Goal: Task Accomplishment & Management: Complete application form

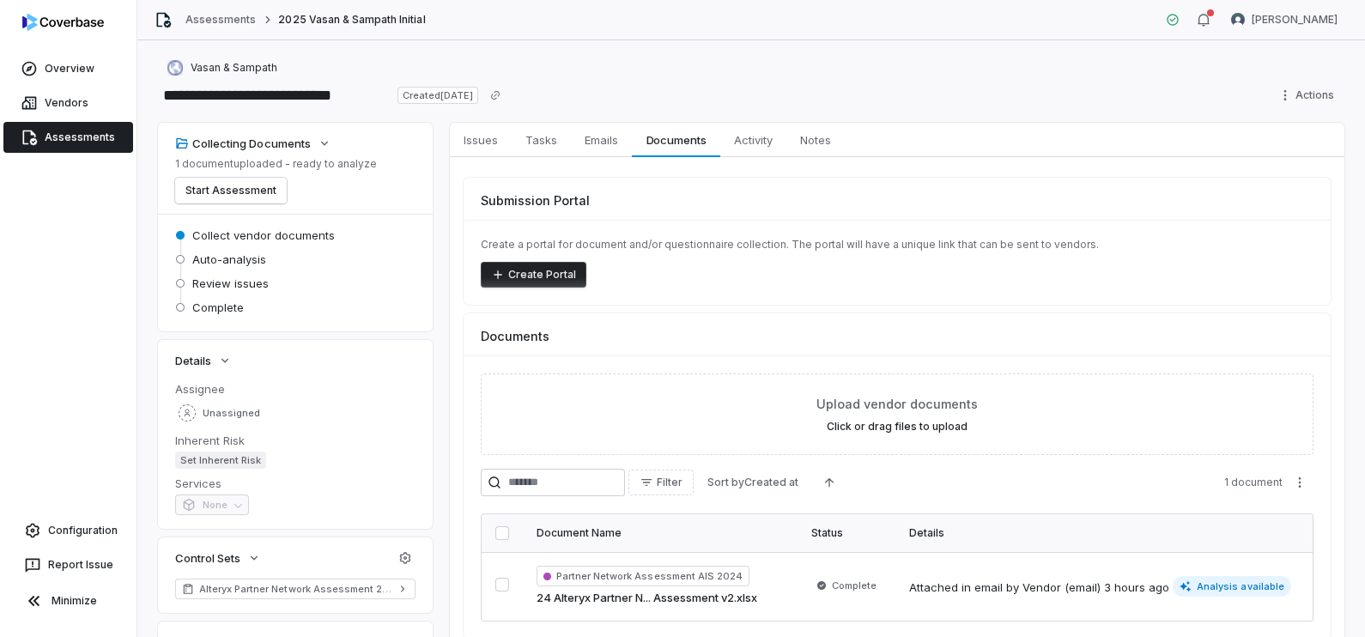
click at [112, 135] on link "Assessments" at bounding box center [68, 137] width 130 height 31
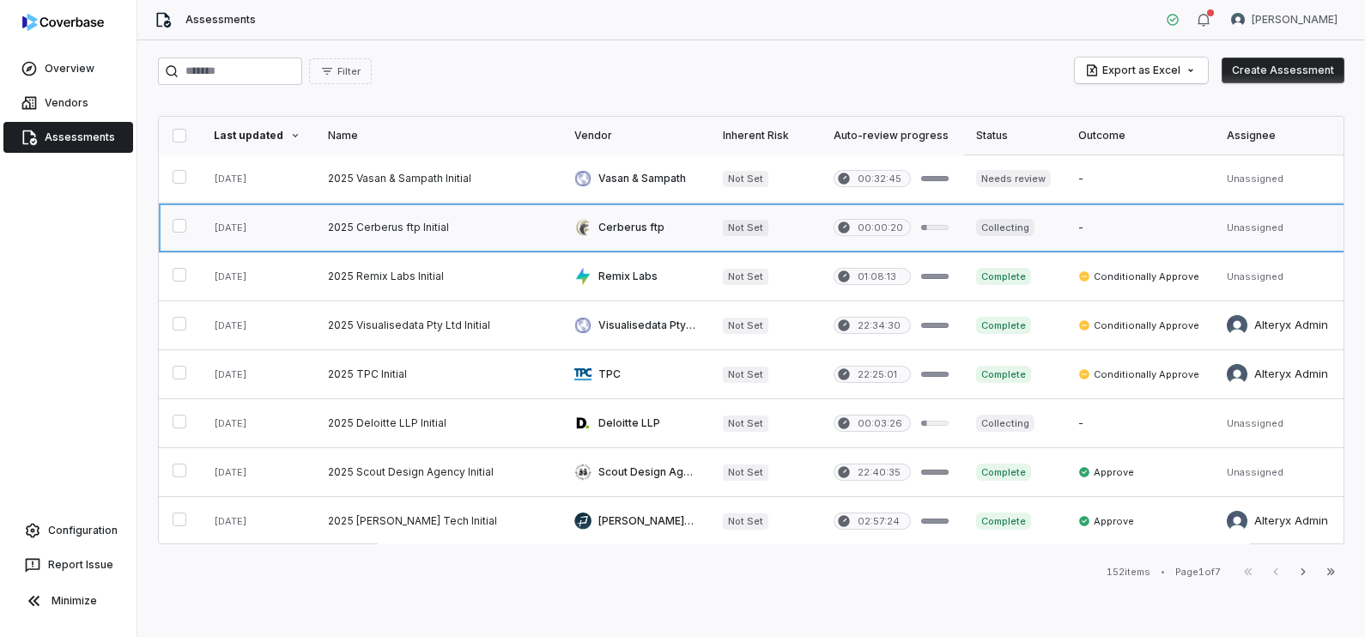
click at [595, 218] on link at bounding box center [635, 227] width 149 height 48
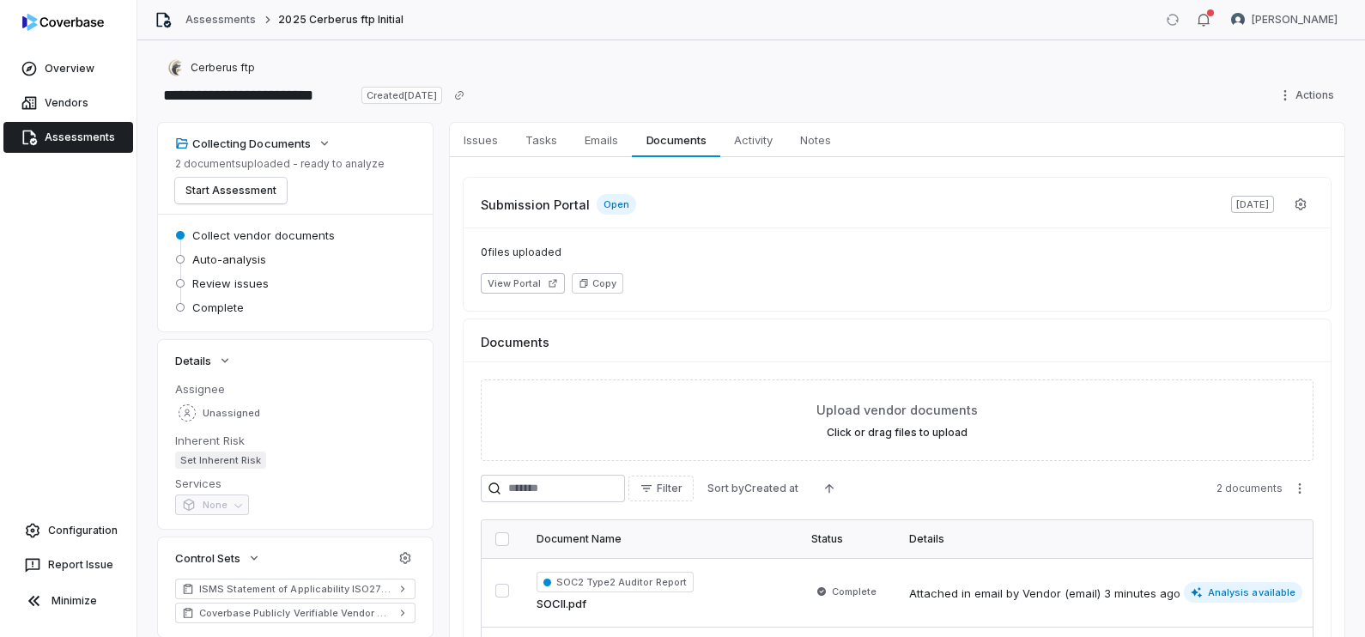
click at [755, 140] on span "Activity" at bounding box center [753, 140] width 52 height 22
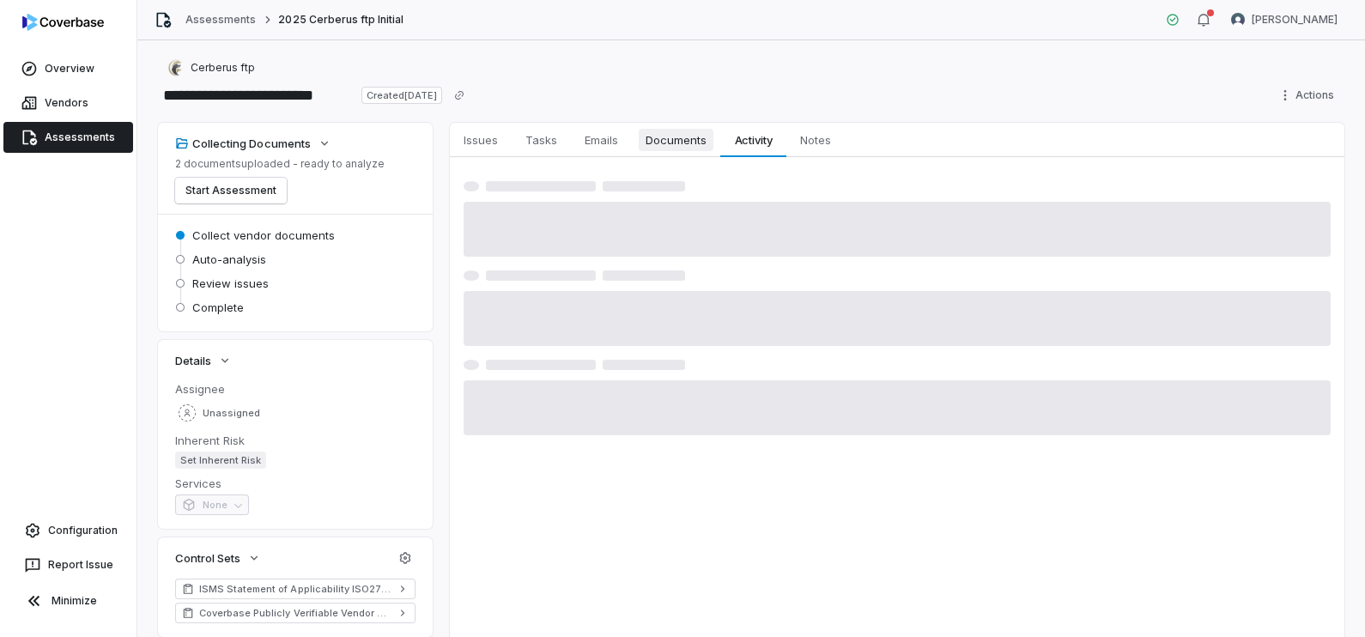
click at [683, 143] on span "Documents" at bounding box center [676, 140] width 75 height 22
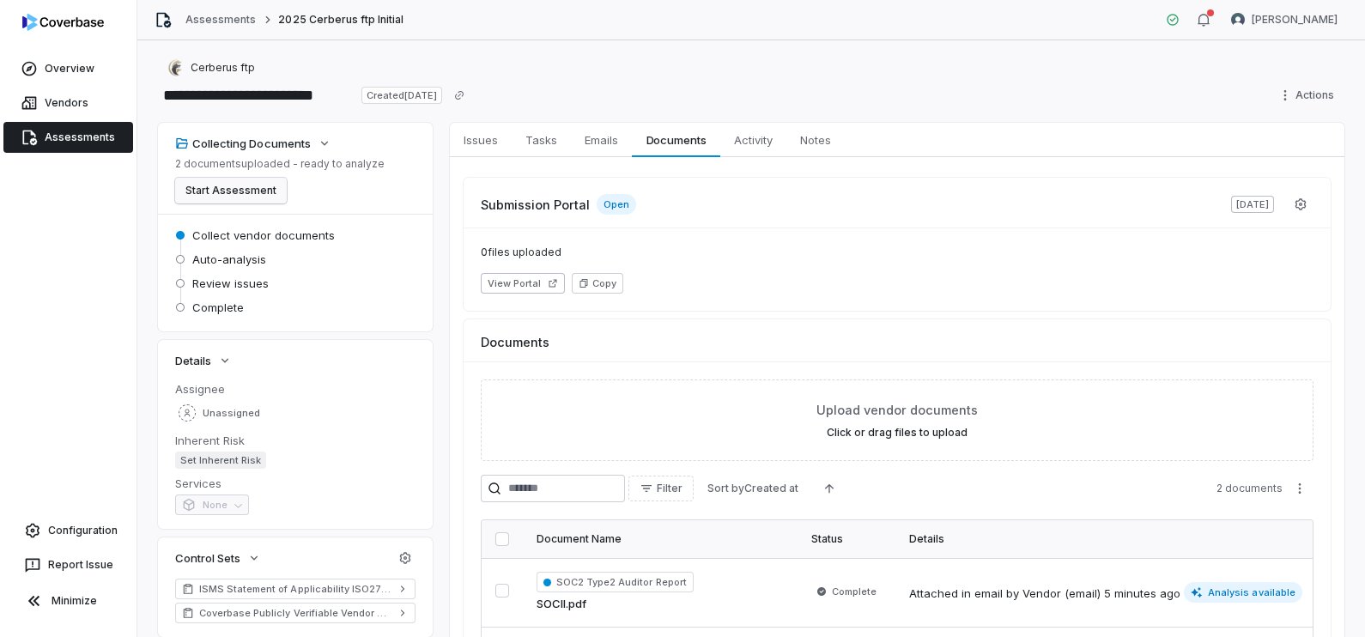
click at [273, 196] on button "Start Assessment" at bounding box center [231, 191] width 112 height 26
click at [73, 133] on link "Assessments" at bounding box center [68, 137] width 130 height 31
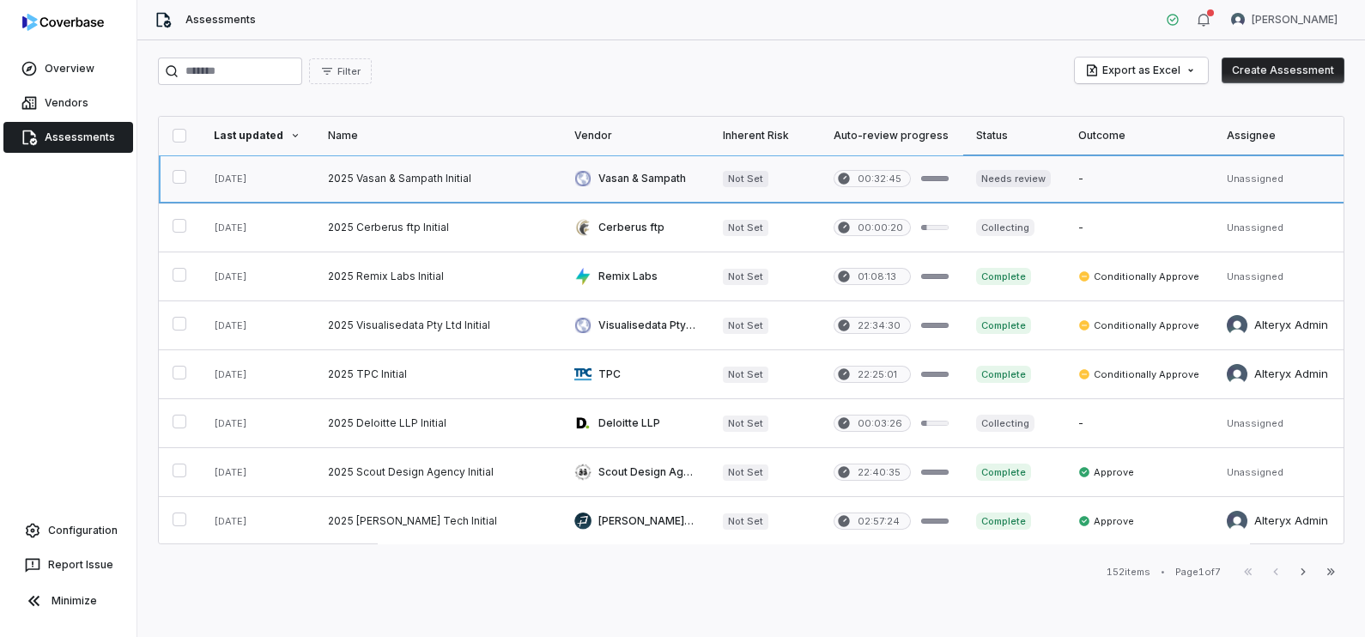
click at [1000, 184] on link at bounding box center [1013, 179] width 102 height 48
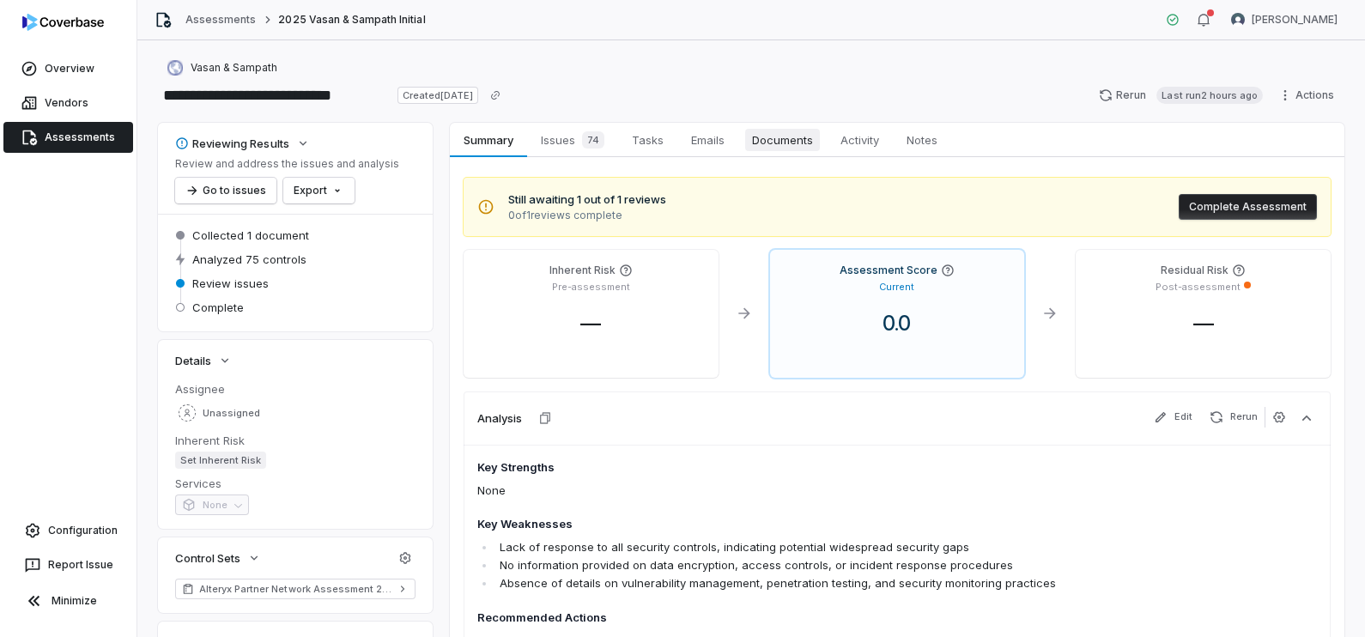
click at [791, 135] on span "Documents" at bounding box center [782, 140] width 75 height 22
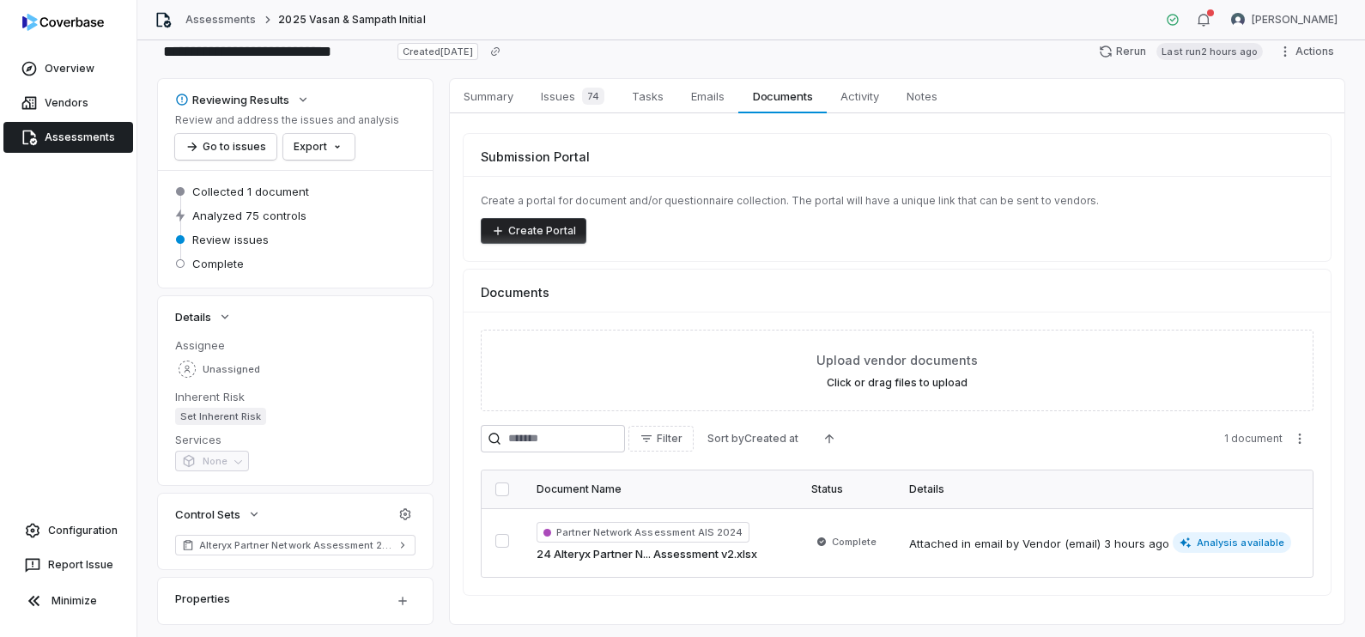
scroll to position [85, 0]
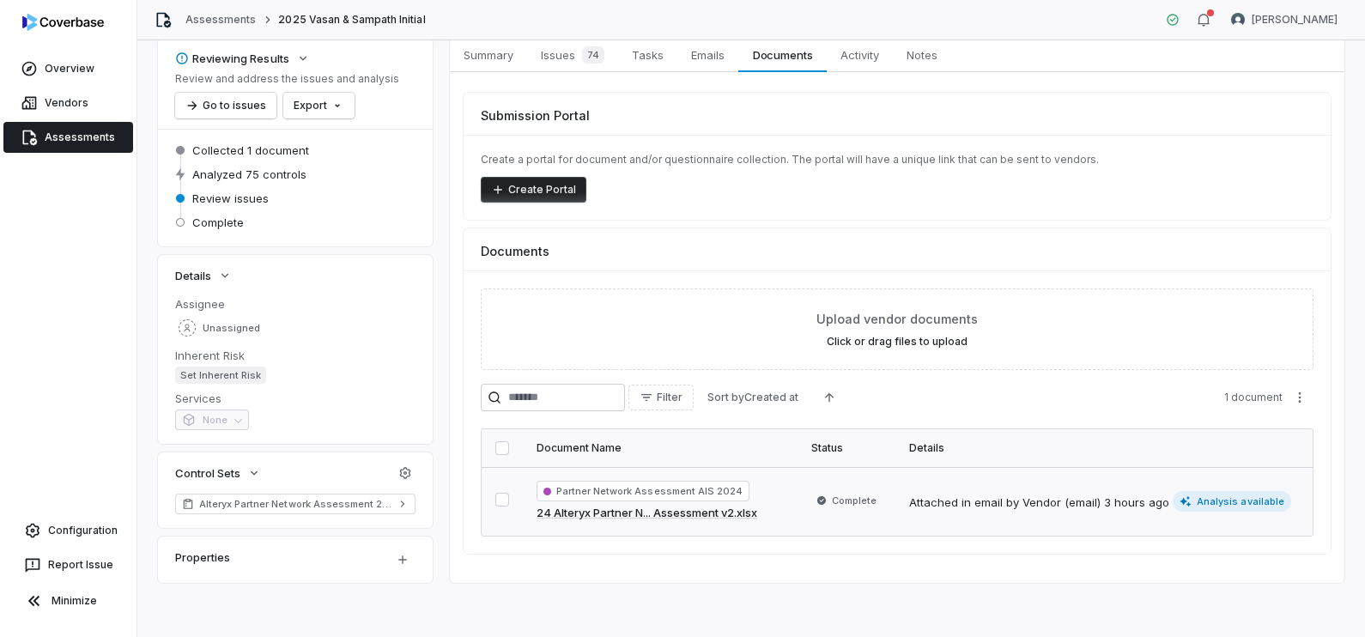
click at [700, 502] on div "Partner Network Assessment AIS 2024 24 Alteryx Partner N... Assessment v2.xlsx" at bounding box center [660, 501] width 247 height 41
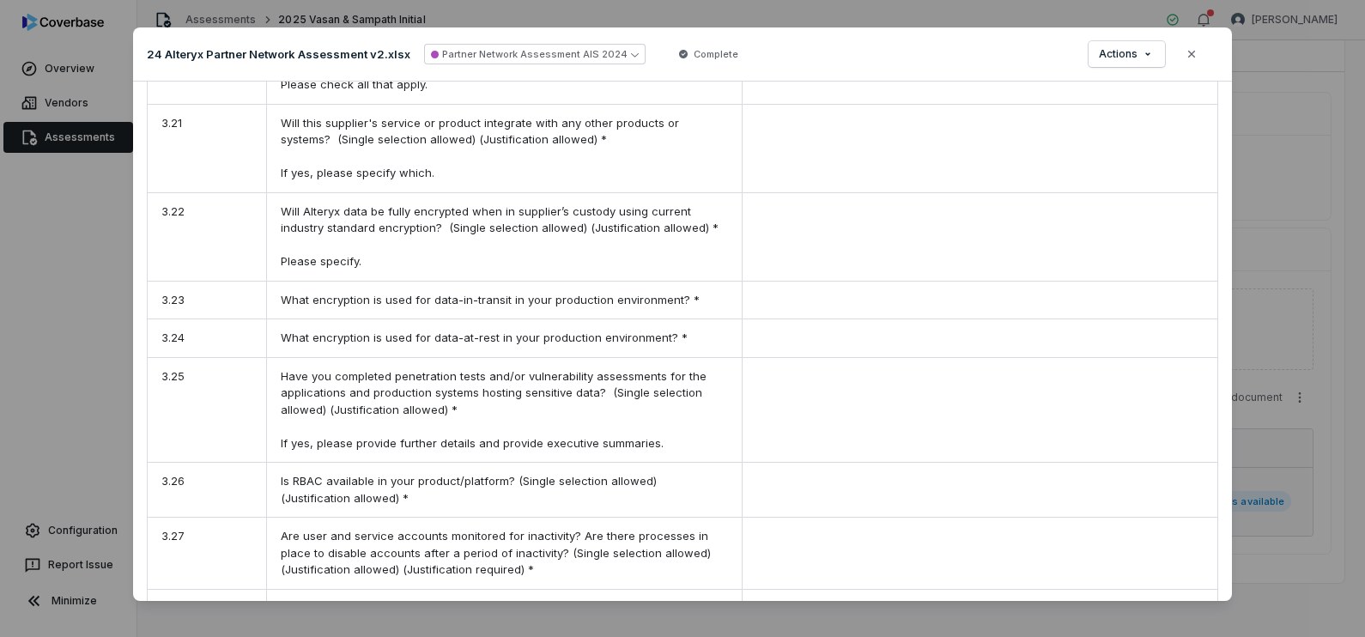
scroll to position [6095, 0]
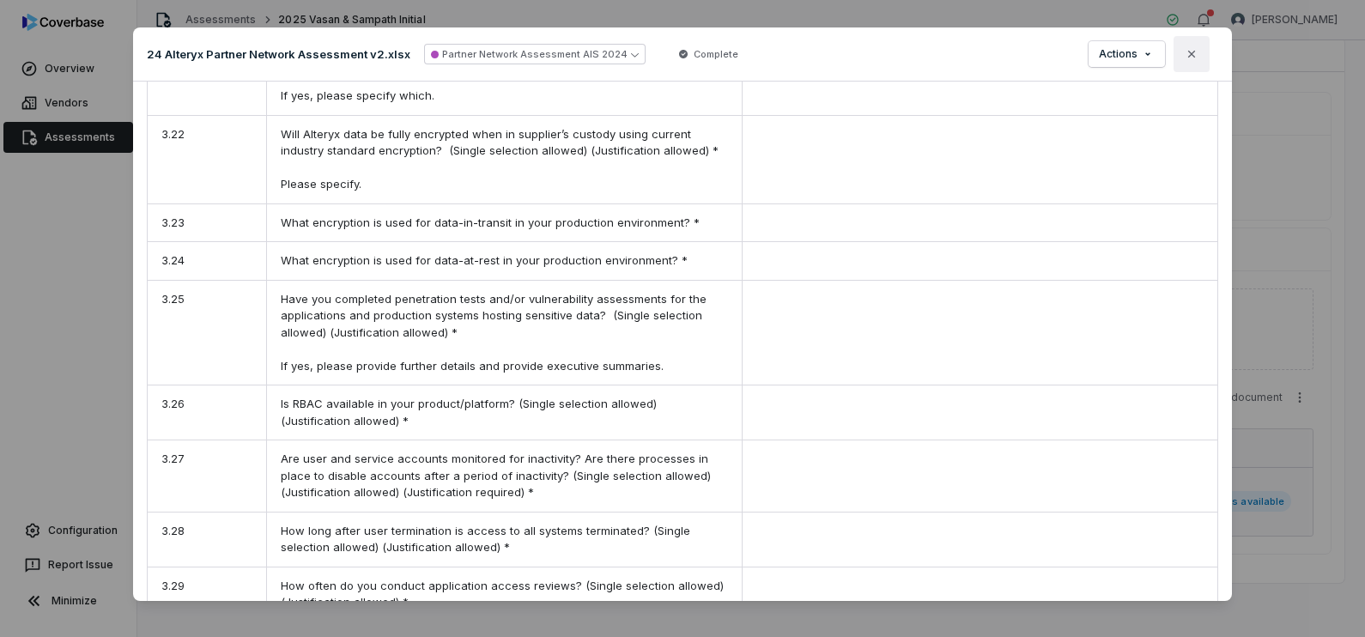
click at [1190, 53] on icon "button" at bounding box center [1192, 54] width 14 height 14
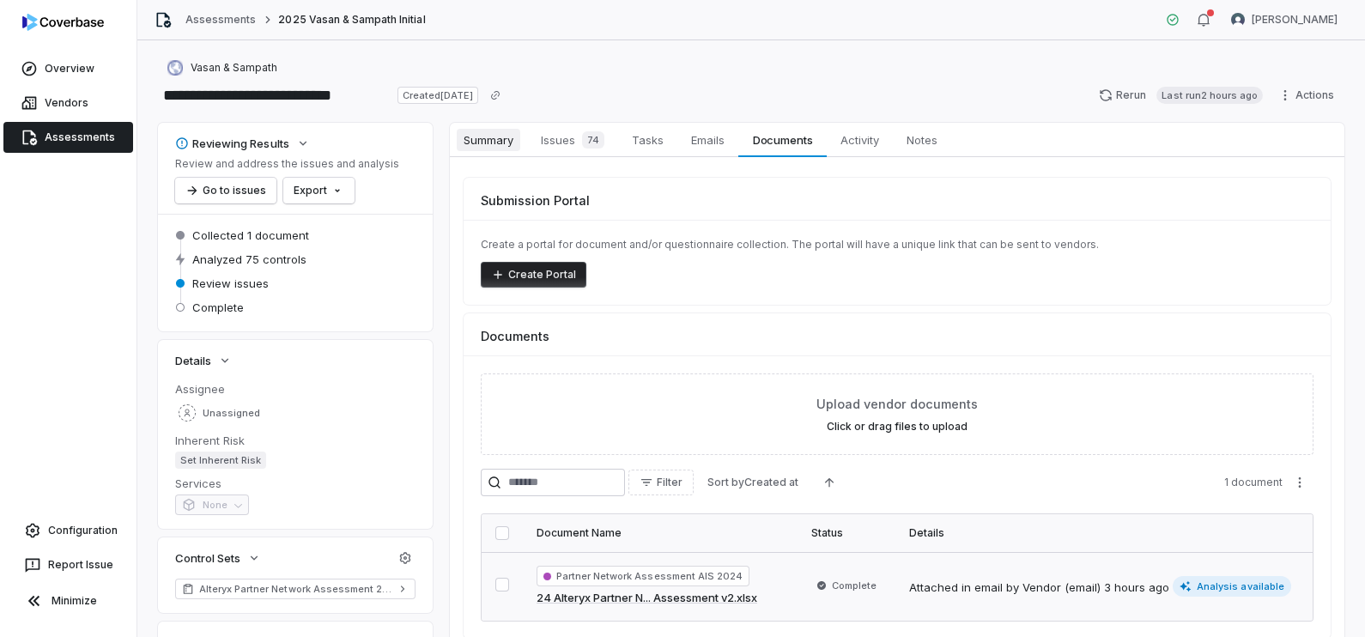
click at [504, 147] on span "Summary" at bounding box center [489, 140] width 64 height 22
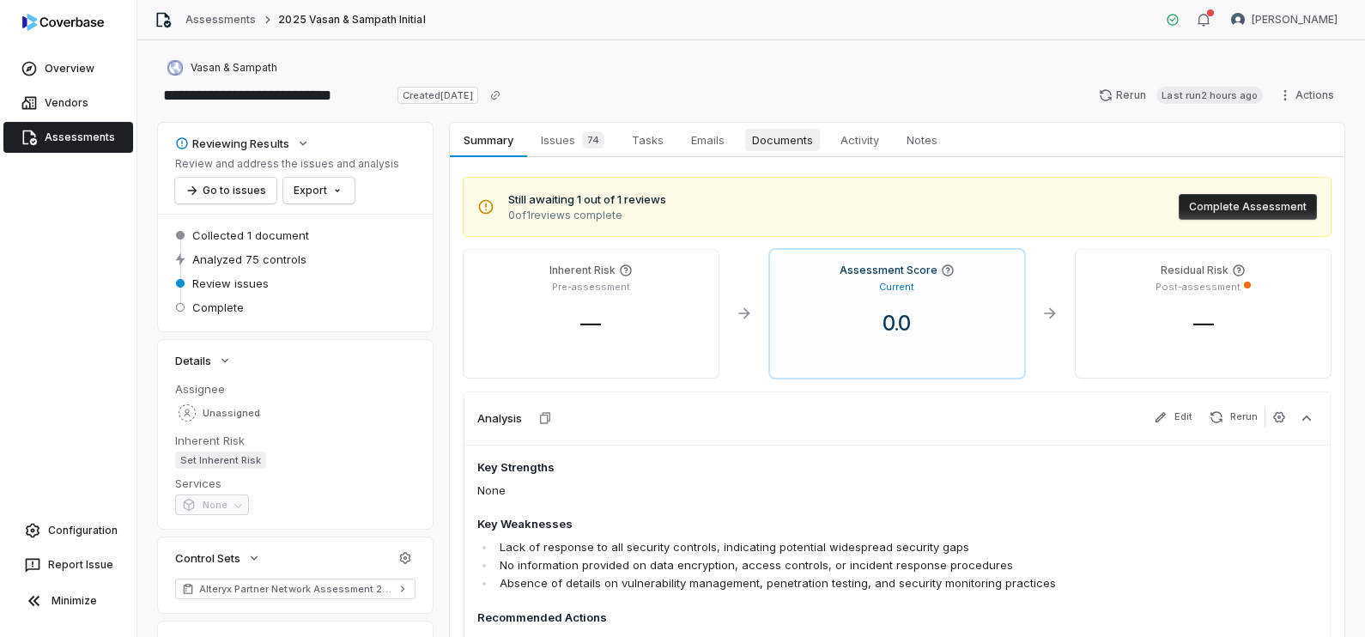
click at [768, 142] on span "Documents" at bounding box center [782, 140] width 75 height 22
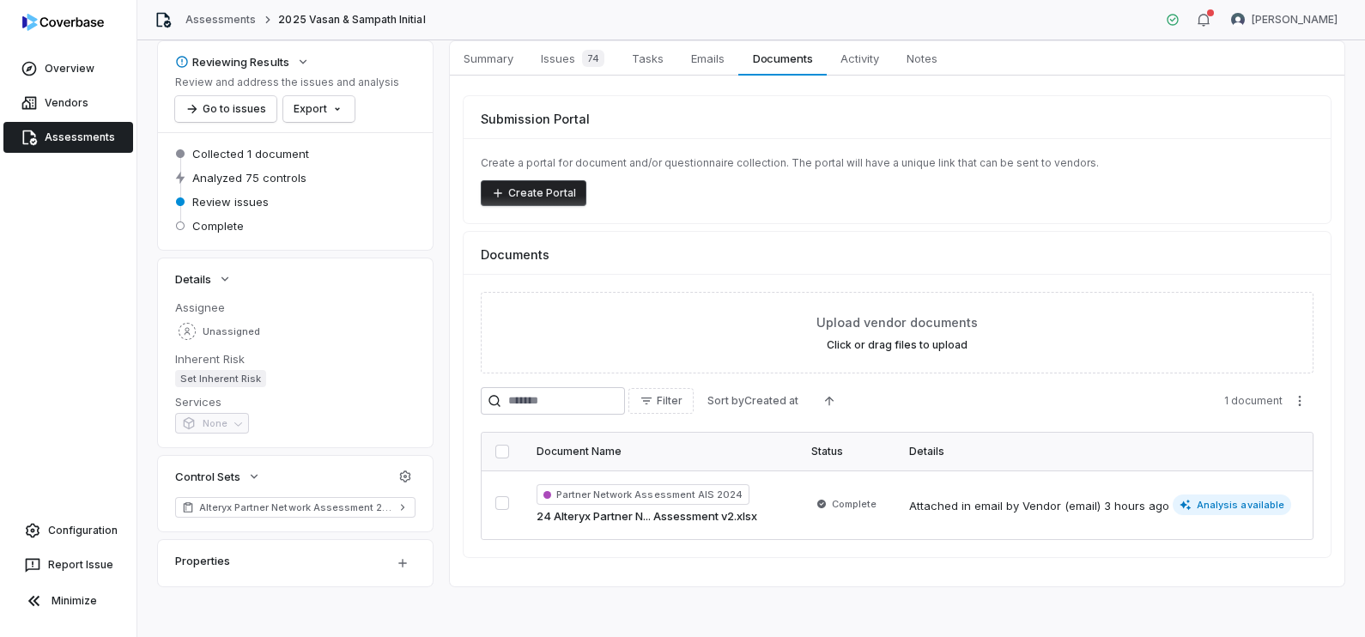
scroll to position [85, 0]
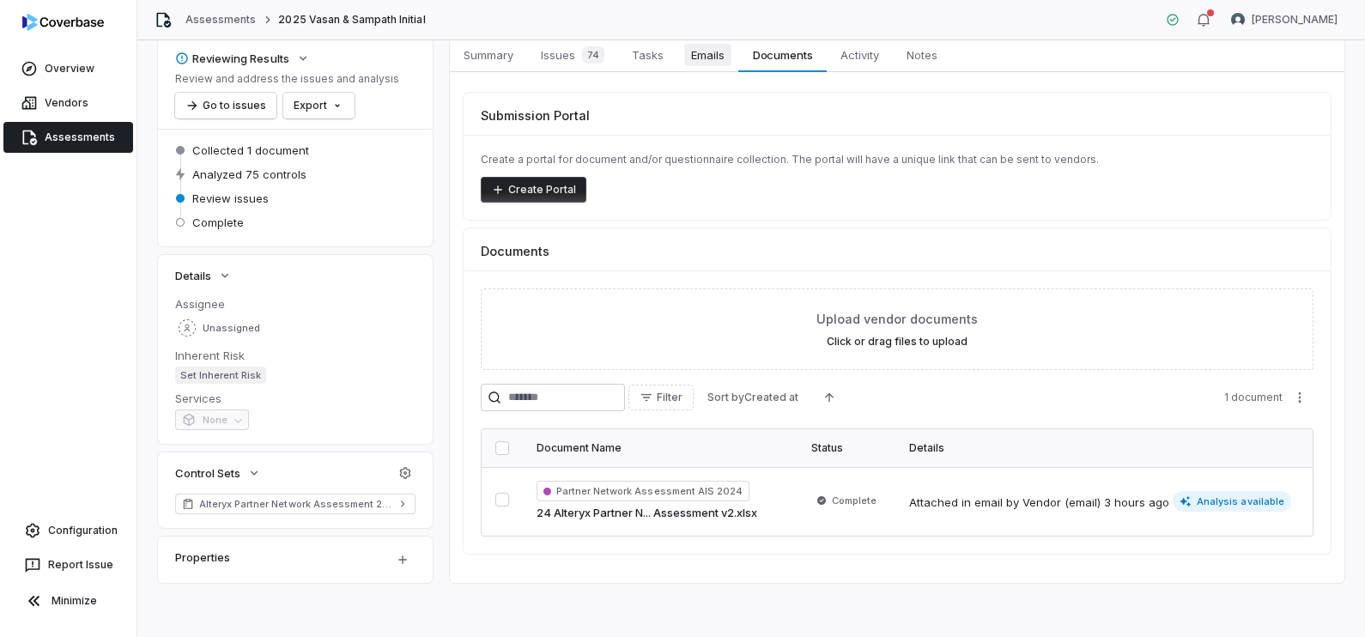
click at [719, 58] on span "Emails" at bounding box center [707, 55] width 47 height 22
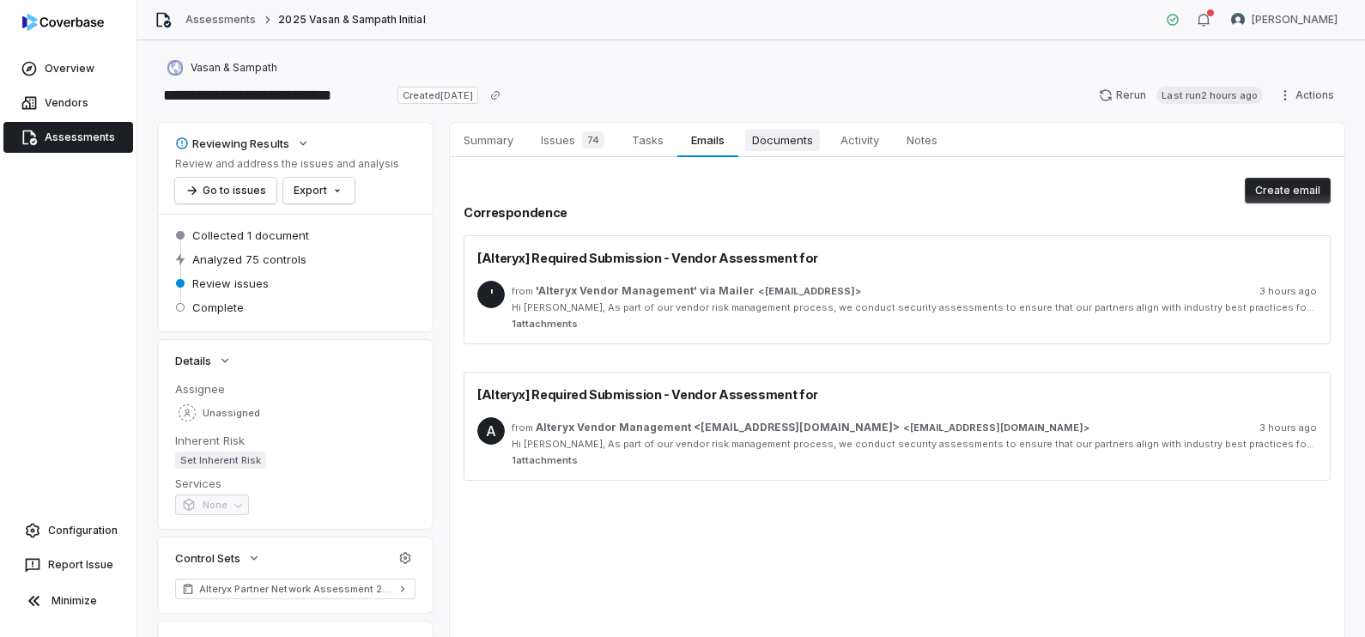
click at [790, 148] on span "Documents" at bounding box center [782, 140] width 75 height 22
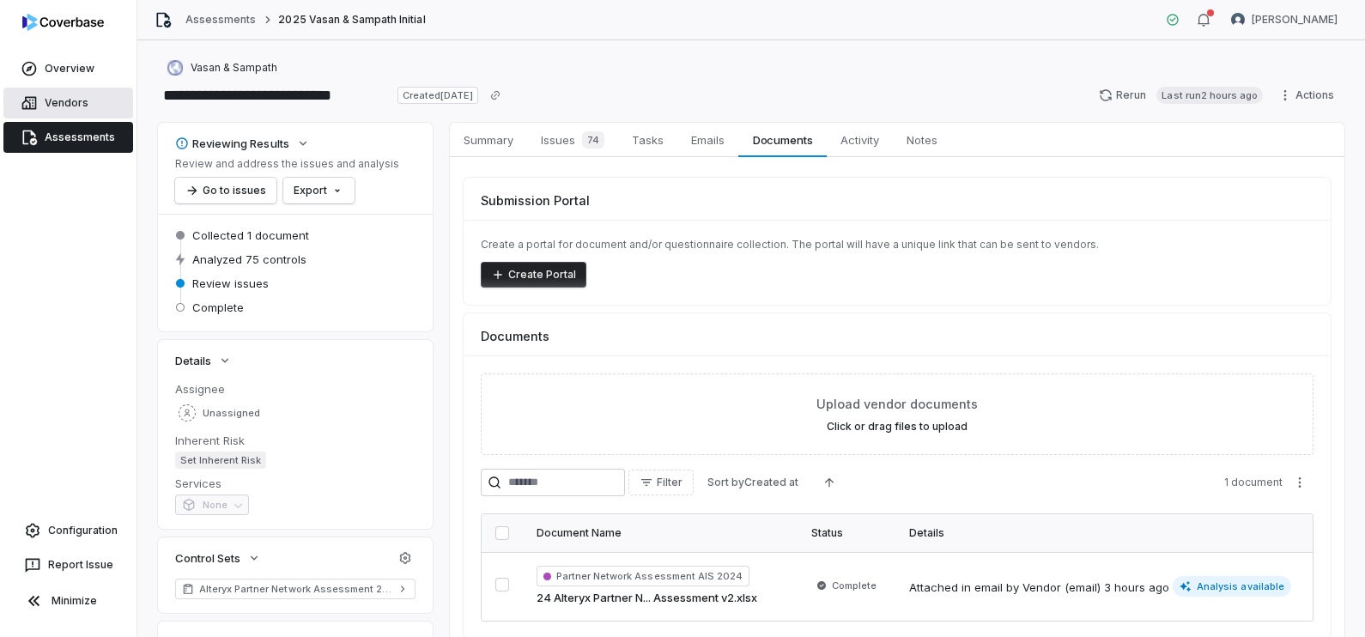
click at [45, 90] on link "Vendors" at bounding box center [68, 103] width 130 height 31
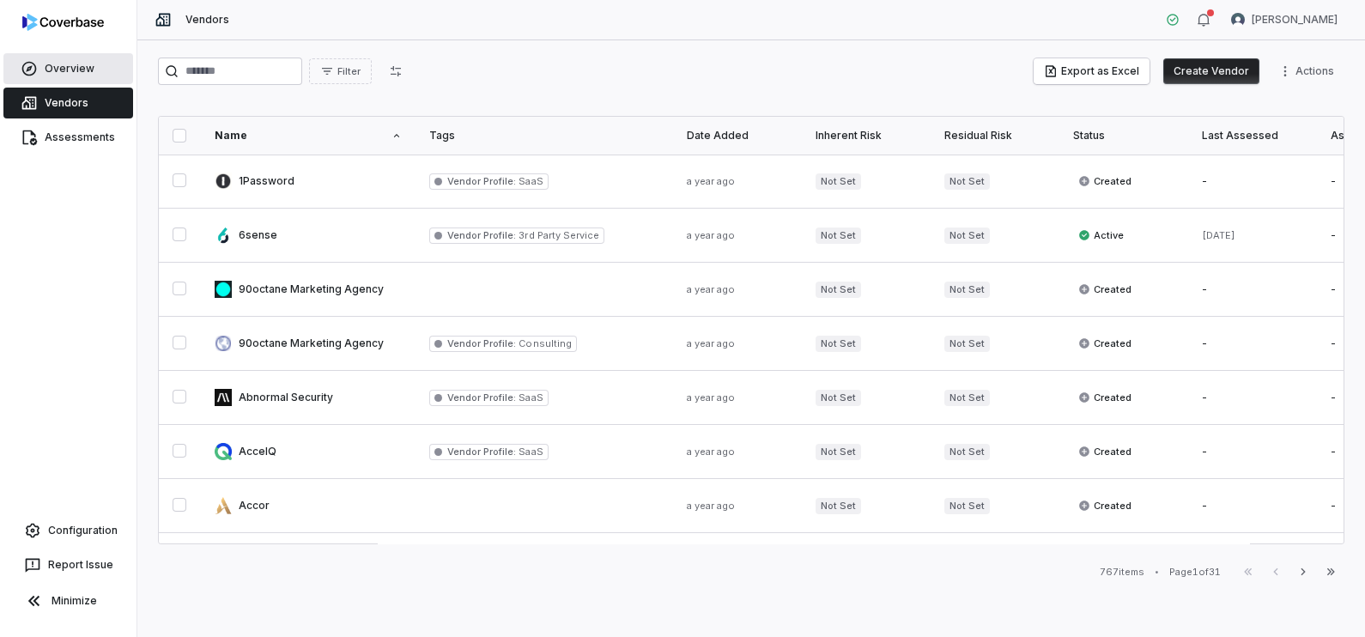
click at [53, 69] on link "Overview" at bounding box center [68, 68] width 130 height 31
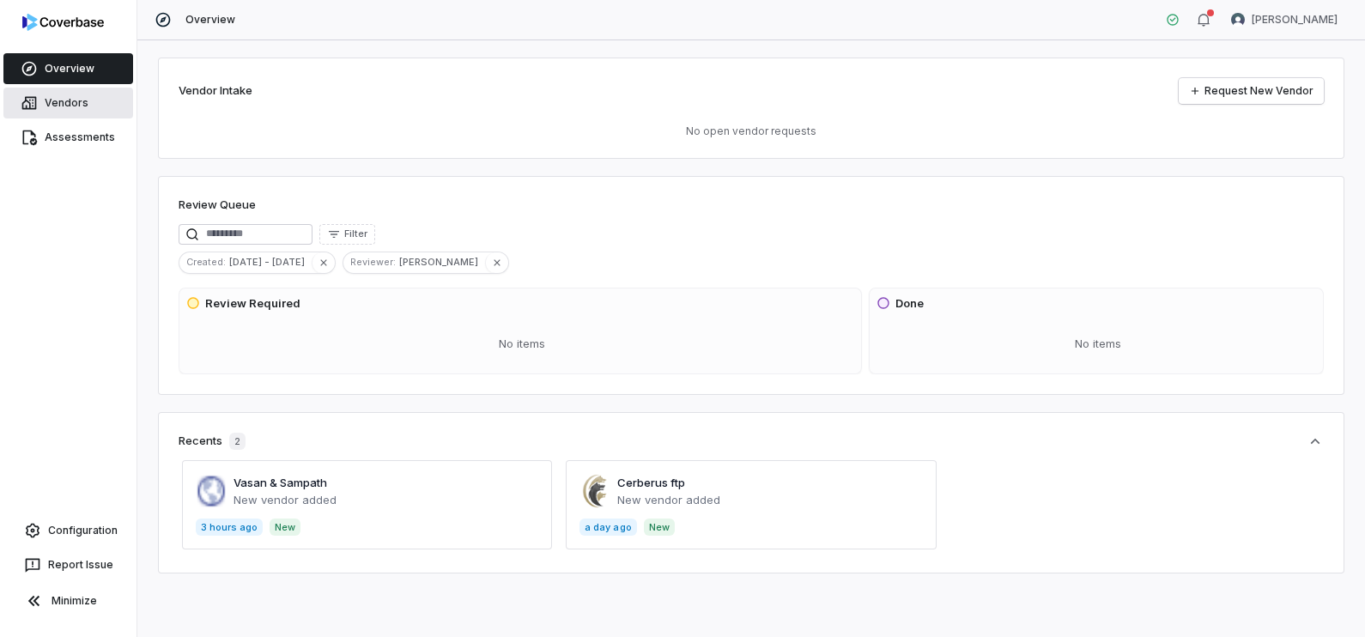
click at [74, 109] on link "Vendors" at bounding box center [68, 103] width 130 height 31
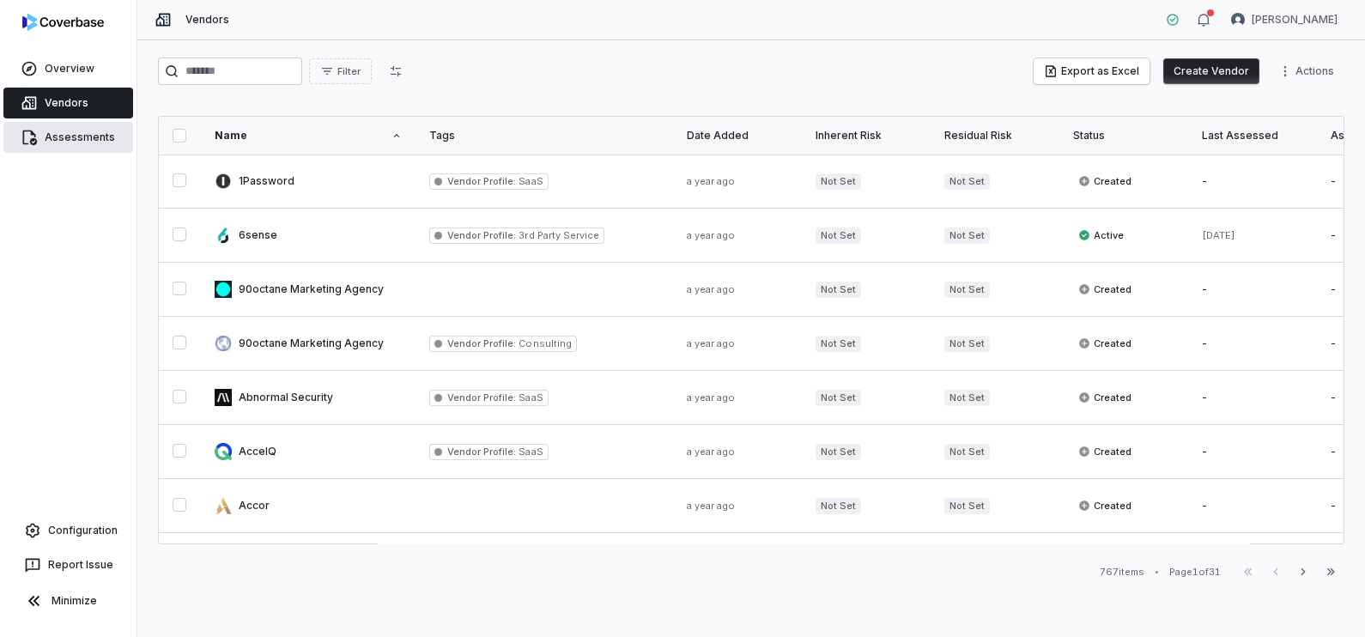
click at [81, 129] on link "Assessments" at bounding box center [68, 137] width 130 height 31
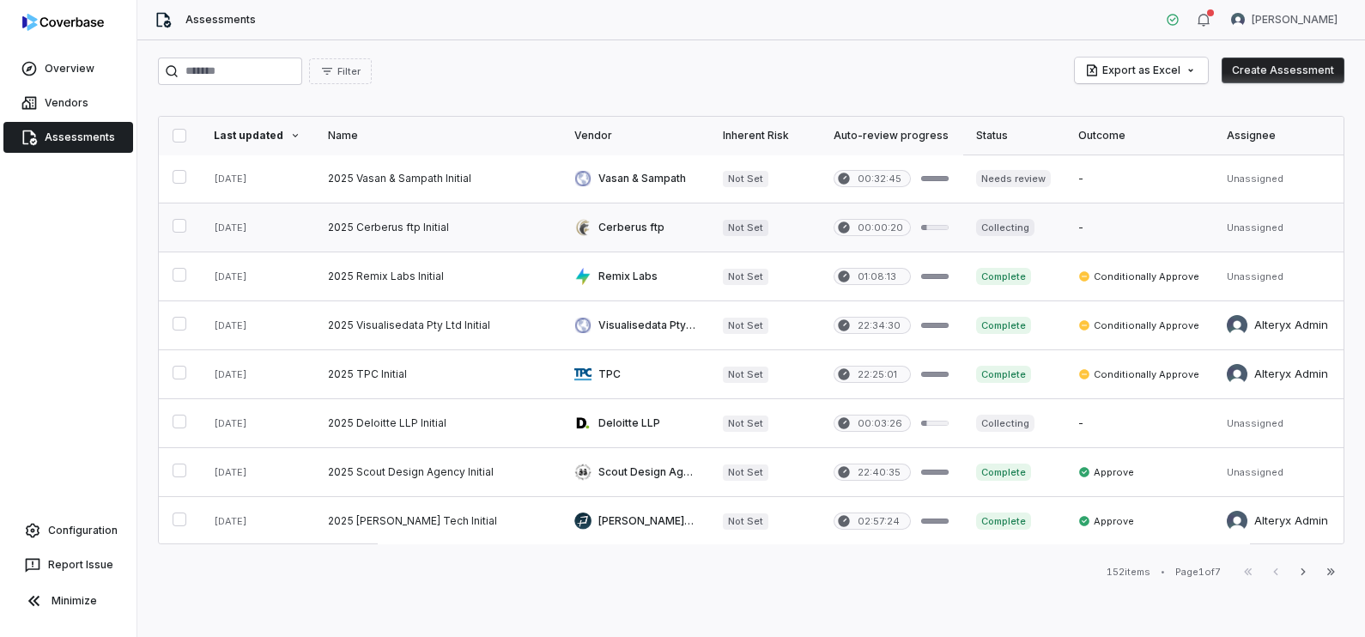
click at [418, 222] on link at bounding box center [437, 227] width 246 height 48
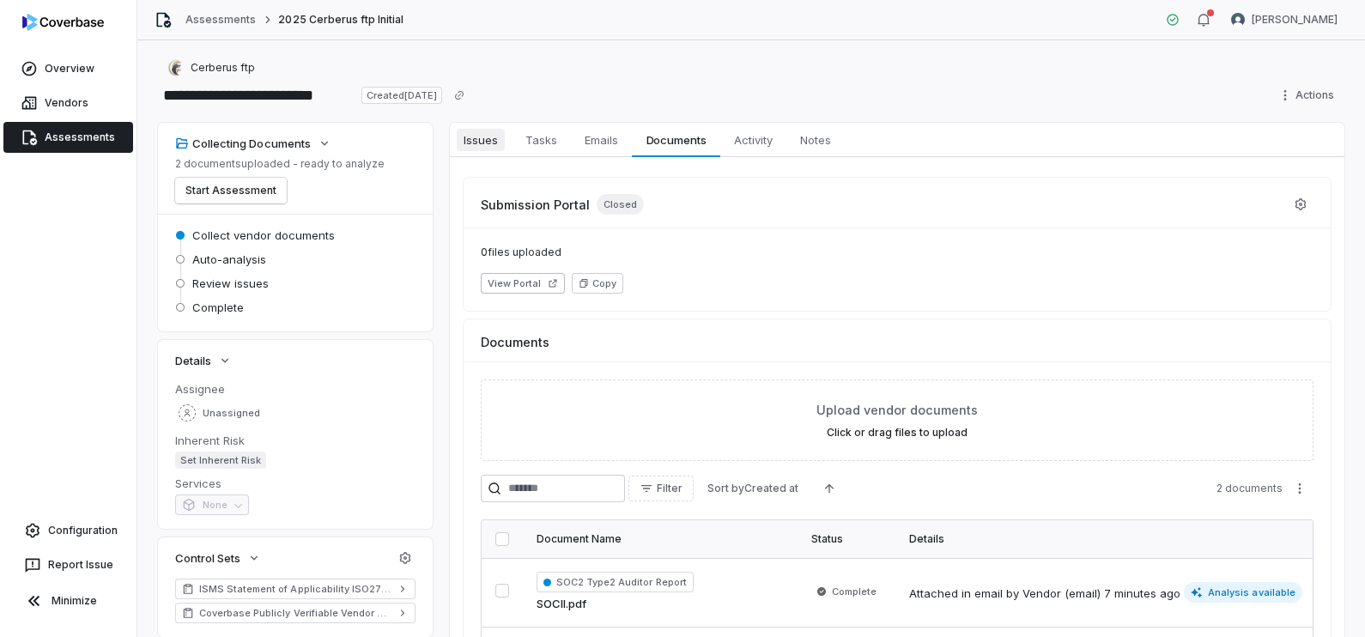
click at [489, 142] on span "Issues" at bounding box center [481, 140] width 48 height 22
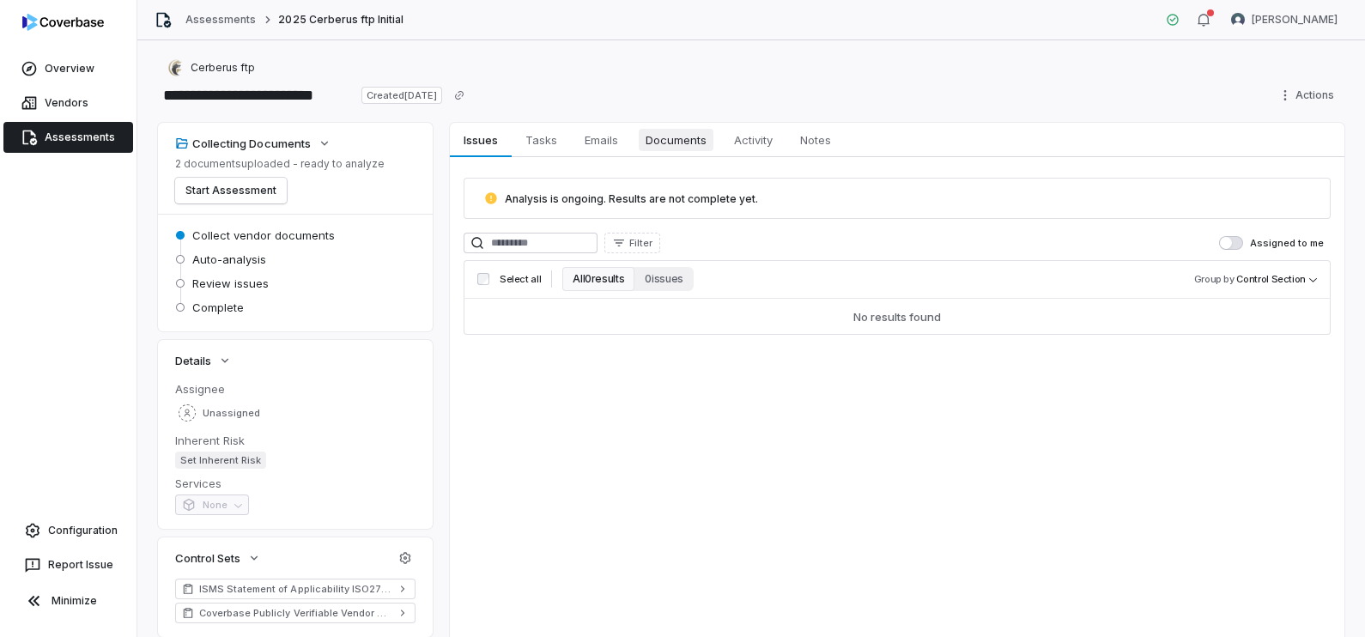
click at [677, 144] on span "Documents" at bounding box center [676, 140] width 75 height 22
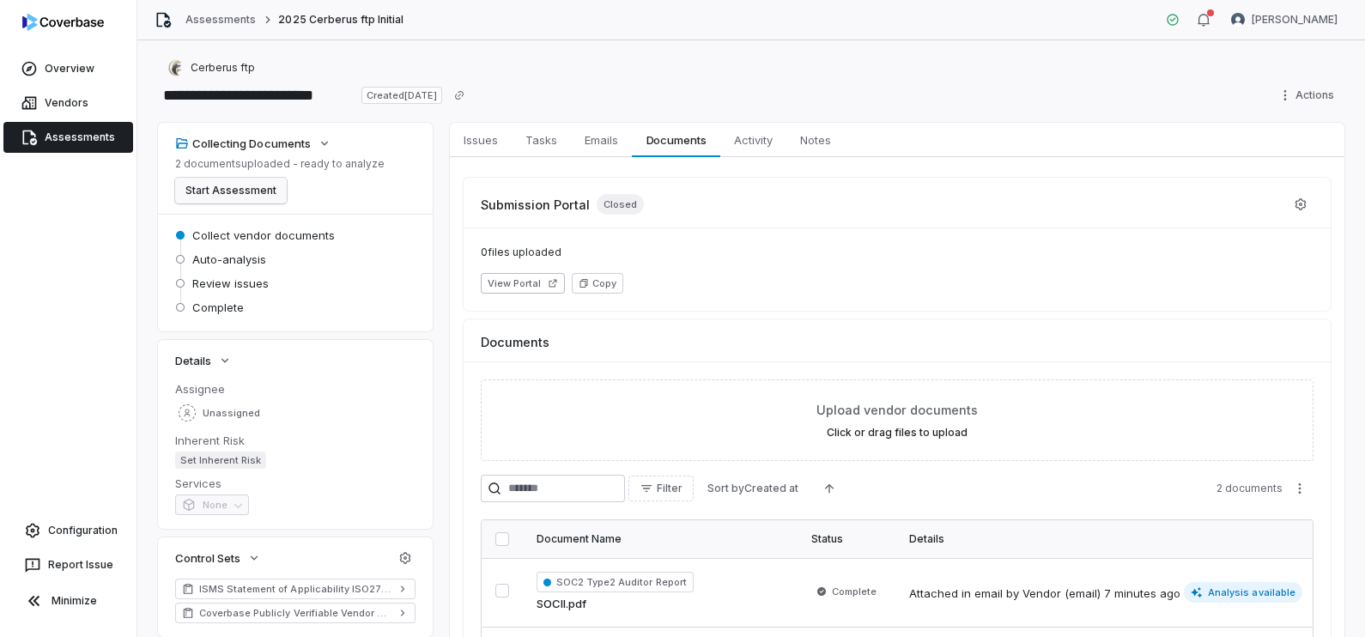
click at [247, 185] on button "Start Assessment" at bounding box center [231, 191] width 112 height 26
click at [492, 143] on span "Issues" at bounding box center [481, 140] width 48 height 22
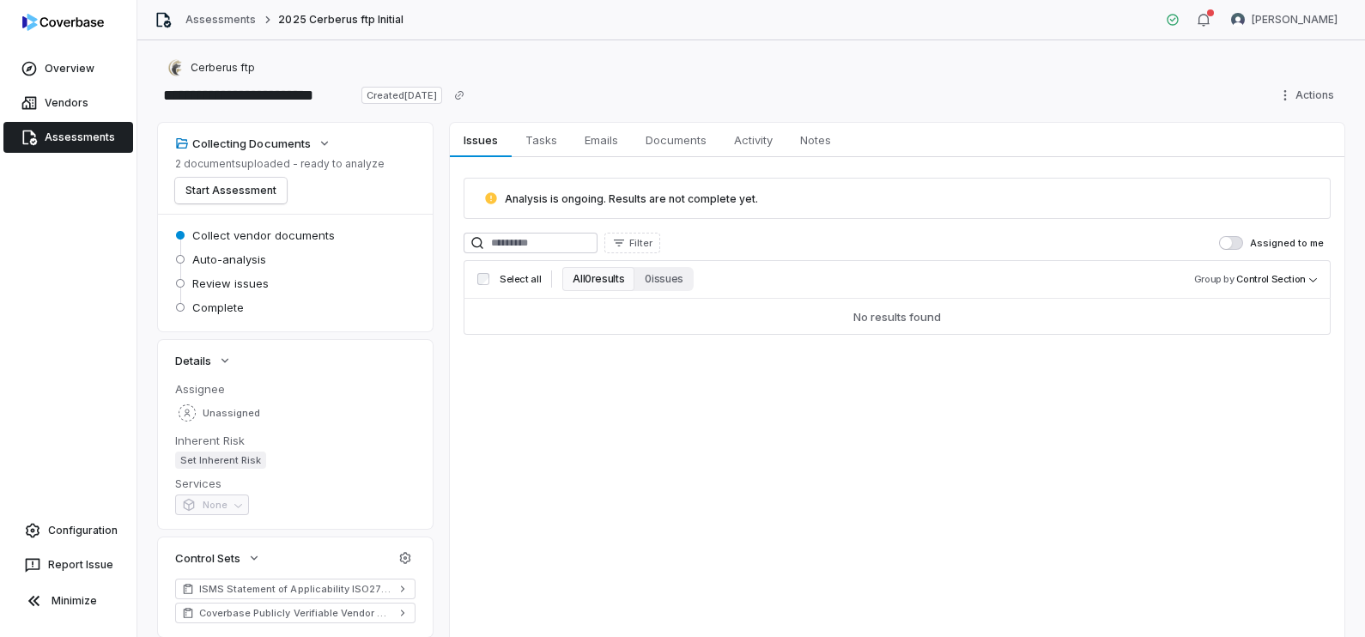
click at [103, 131] on link "Assessments" at bounding box center [68, 137] width 130 height 31
